Goal: Task Accomplishment & Management: Use online tool/utility

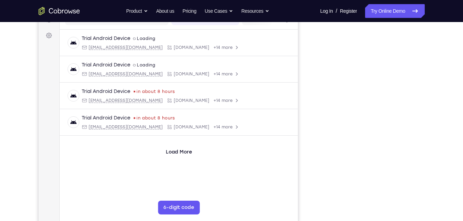
scroll to position [74, 0]
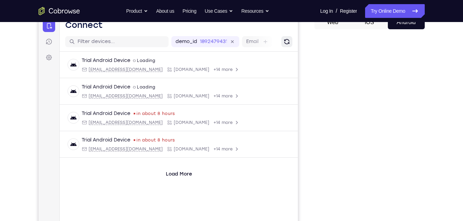
click at [286, 44] on icon "Refresh" at bounding box center [286, 41] width 5 height 5
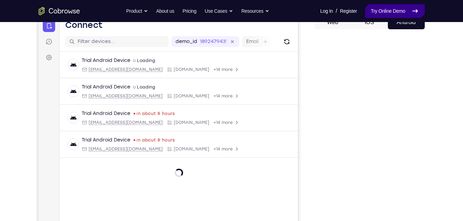
click at [390, 7] on link "Try Online Demo" at bounding box center [394, 11] width 59 height 14
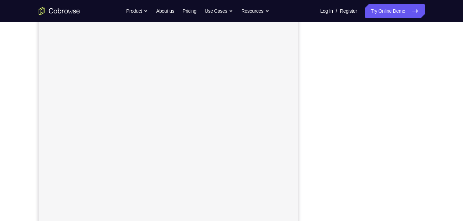
scroll to position [89, 0]
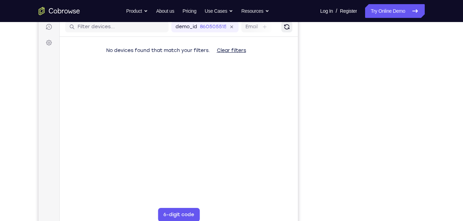
click at [286, 29] on icon "Refresh" at bounding box center [286, 26] width 5 height 5
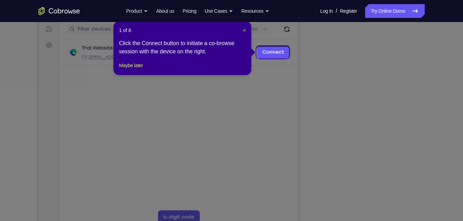
scroll to position [86, 0]
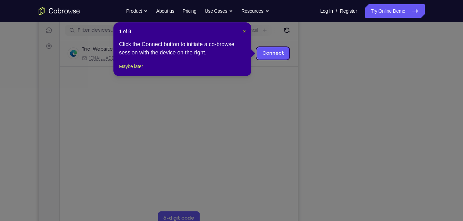
click at [245, 32] on span "×" at bounding box center [244, 32] width 3 height 6
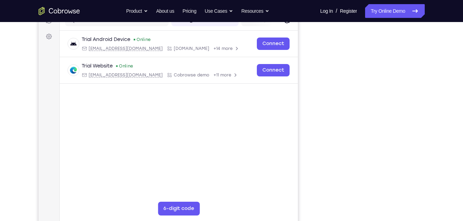
scroll to position [95, 0]
click at [268, 22] on div "Email" at bounding box center [256, 21] width 30 height 11
